Goal: Task Accomplishment & Management: Manage account settings

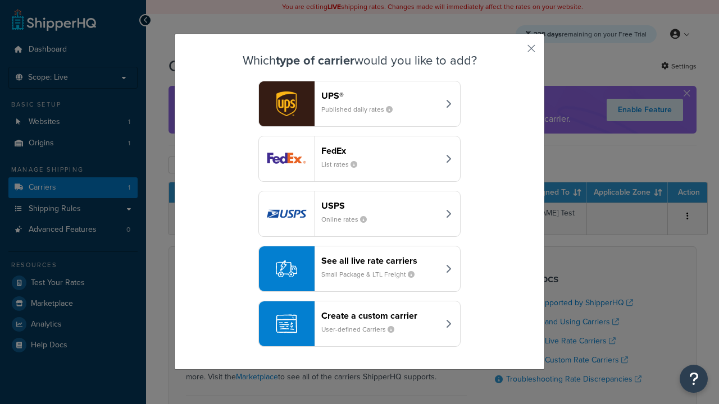
click at [360, 158] on div "FedEx List rates" at bounding box center [379, 159] width 117 height 27
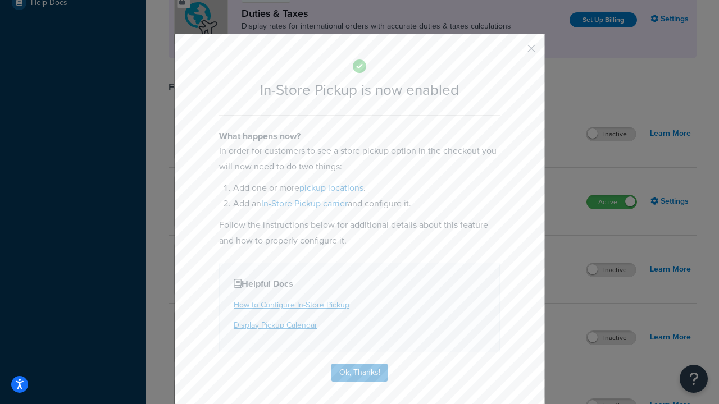
click at [515, 52] on button "button" at bounding box center [514, 52] width 3 height 3
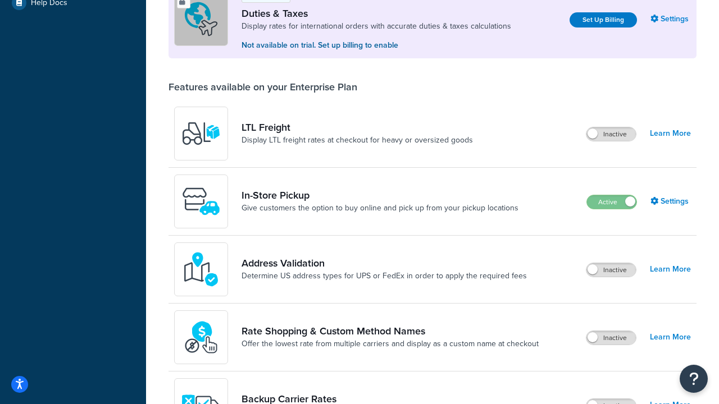
scroll to position [343, 0]
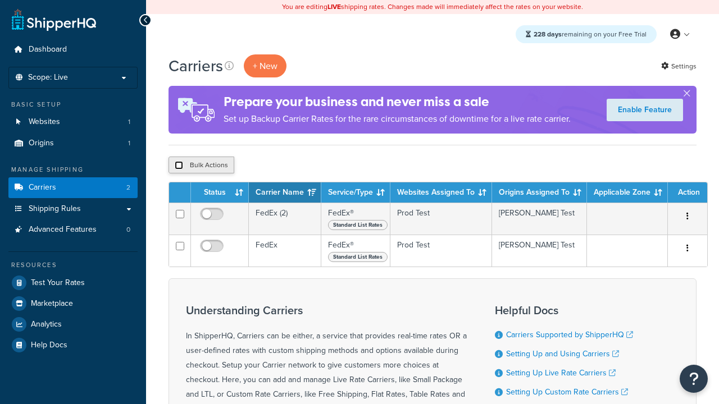
click at [179, 166] on input "checkbox" at bounding box center [179, 165] width 8 height 8
checkbox input "true"
click at [0, 0] on button "Delete" at bounding box center [0, 0] width 0 height 0
